Goal: Task Accomplishment & Management: Manage account settings

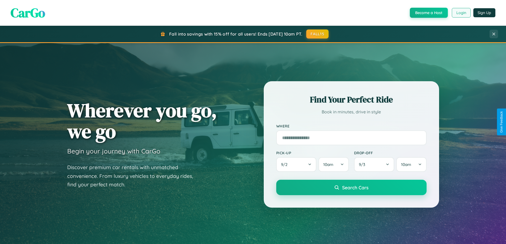
click at [460, 13] on button "Login" at bounding box center [460, 13] width 19 height 10
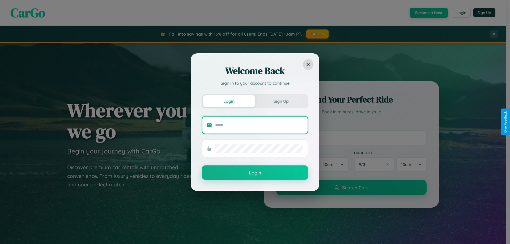
click at [259, 125] on input "text" at bounding box center [259, 125] width 88 height 8
type input "**********"
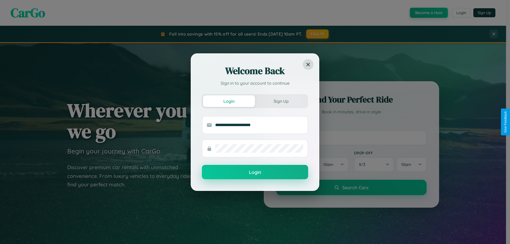
click at [255, 172] on button "Login" at bounding box center [255, 172] width 106 height 14
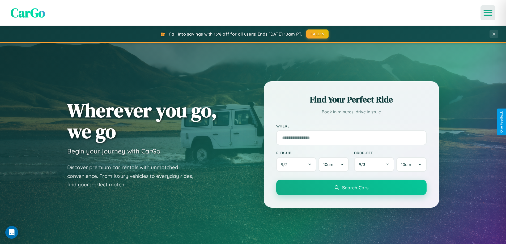
click at [487, 13] on icon "Open menu" at bounding box center [488, 12] width 8 height 5
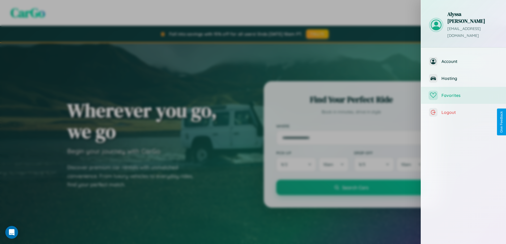
click at [463, 93] on span "Favorites" at bounding box center [469, 95] width 57 height 5
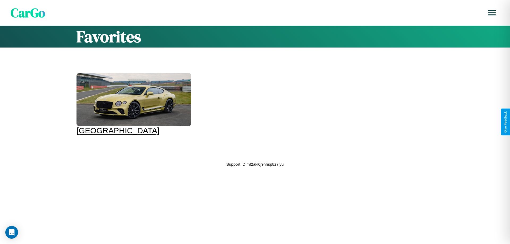
click at [133, 104] on div at bounding box center [133, 99] width 115 height 53
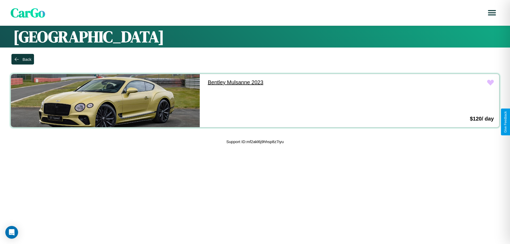
click at [294, 82] on link "Bentley Mulsanne 2023" at bounding box center [296, 82] width 189 height 17
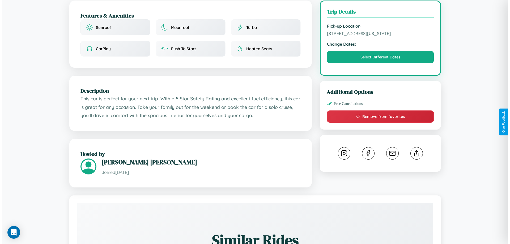
scroll to position [143, 0]
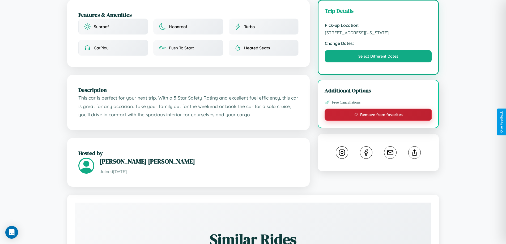
click at [378, 121] on button "Remove from favorites" at bounding box center [377, 115] width 107 height 12
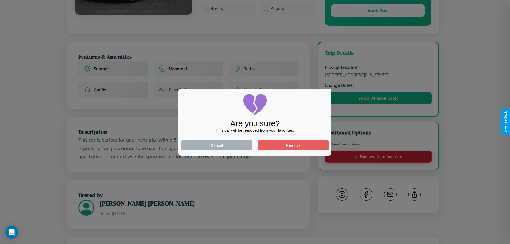
scroll to position [0, 0]
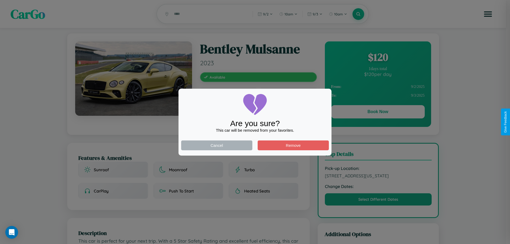
click at [377, 113] on div at bounding box center [255, 122] width 510 height 244
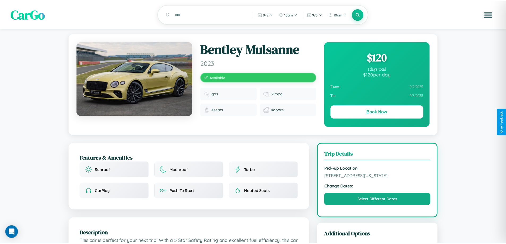
scroll to position [143, 0]
